Goal: Transaction & Acquisition: Purchase product/service

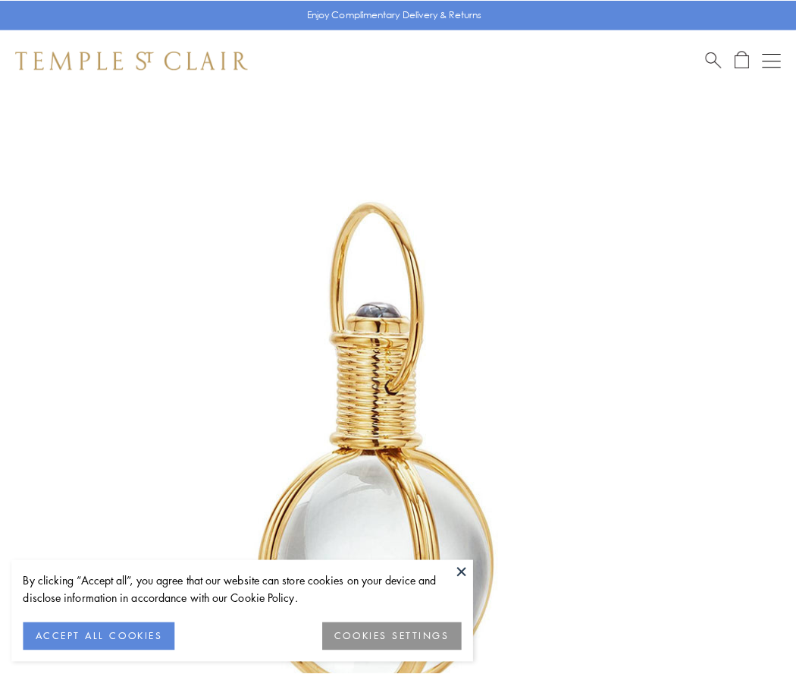
scroll to position [396, 0]
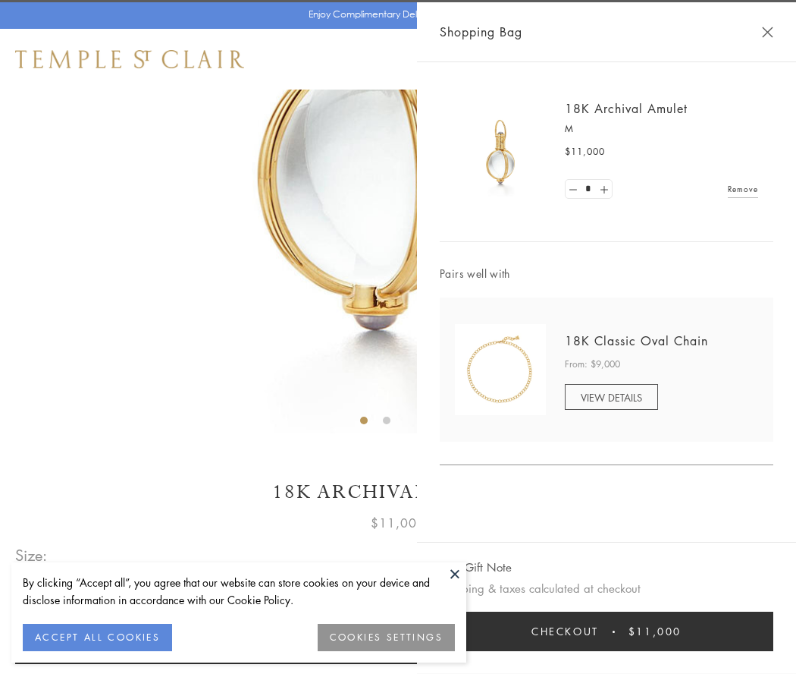
click at [607, 631] on button "Checkout $11,000" at bounding box center [607, 630] width 334 height 39
